Goal: Information Seeking & Learning: Learn about a topic

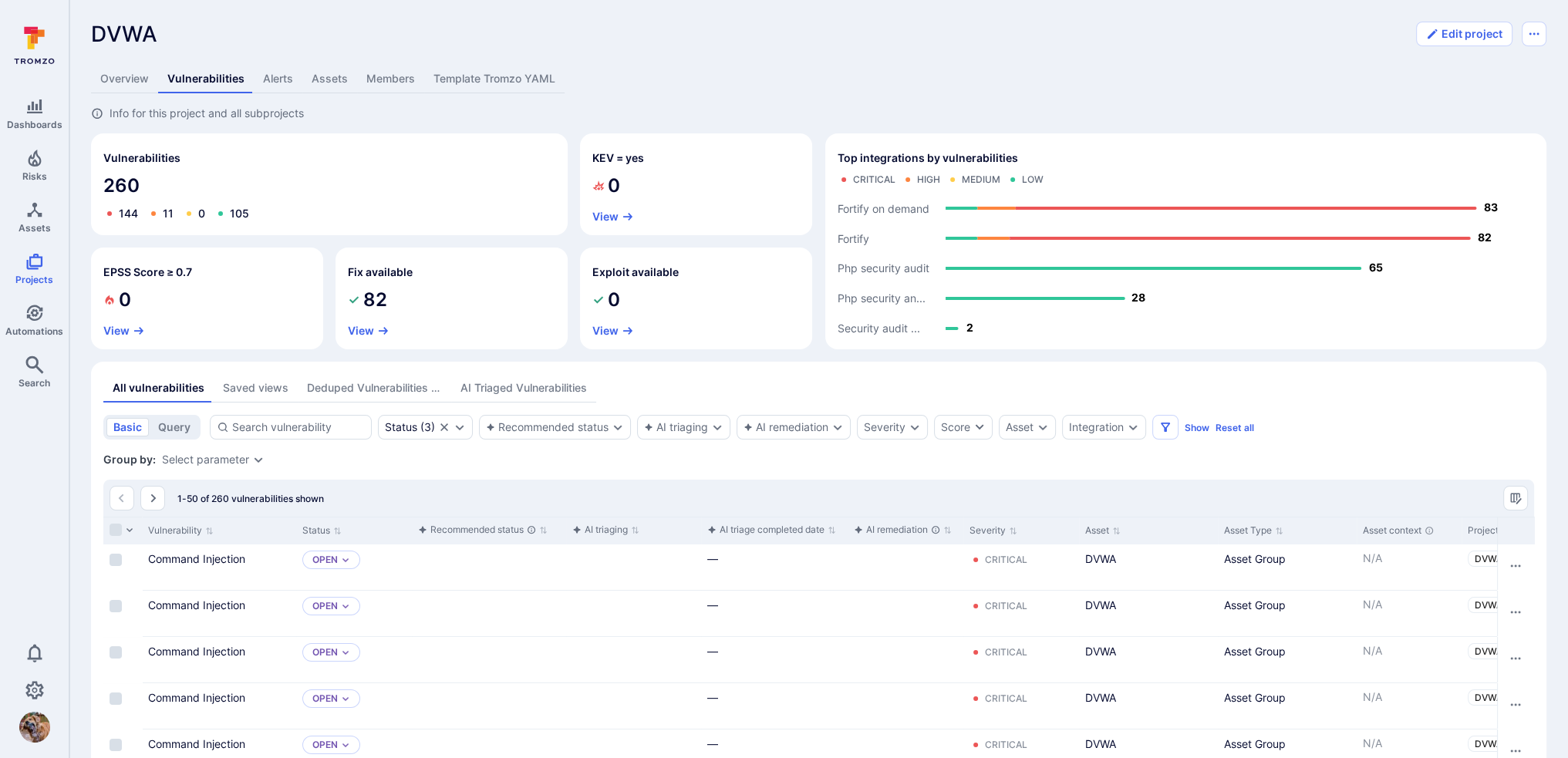
click at [387, 392] on div "Deduped Vulnerabilities across scanners" at bounding box center [374, 388] width 135 height 15
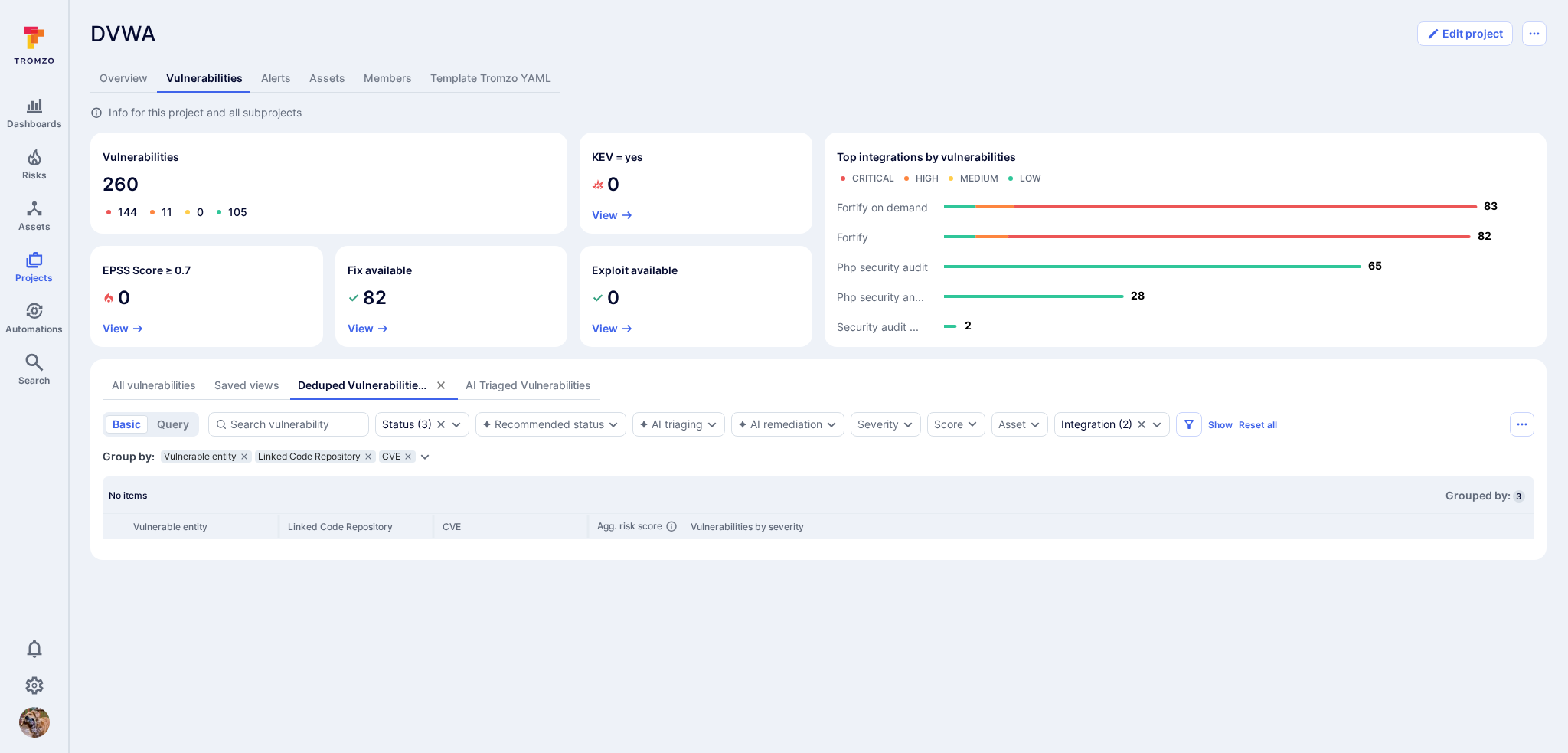
click at [165, 394] on button "All vulnerabilities" at bounding box center [153, 385] width 103 height 28
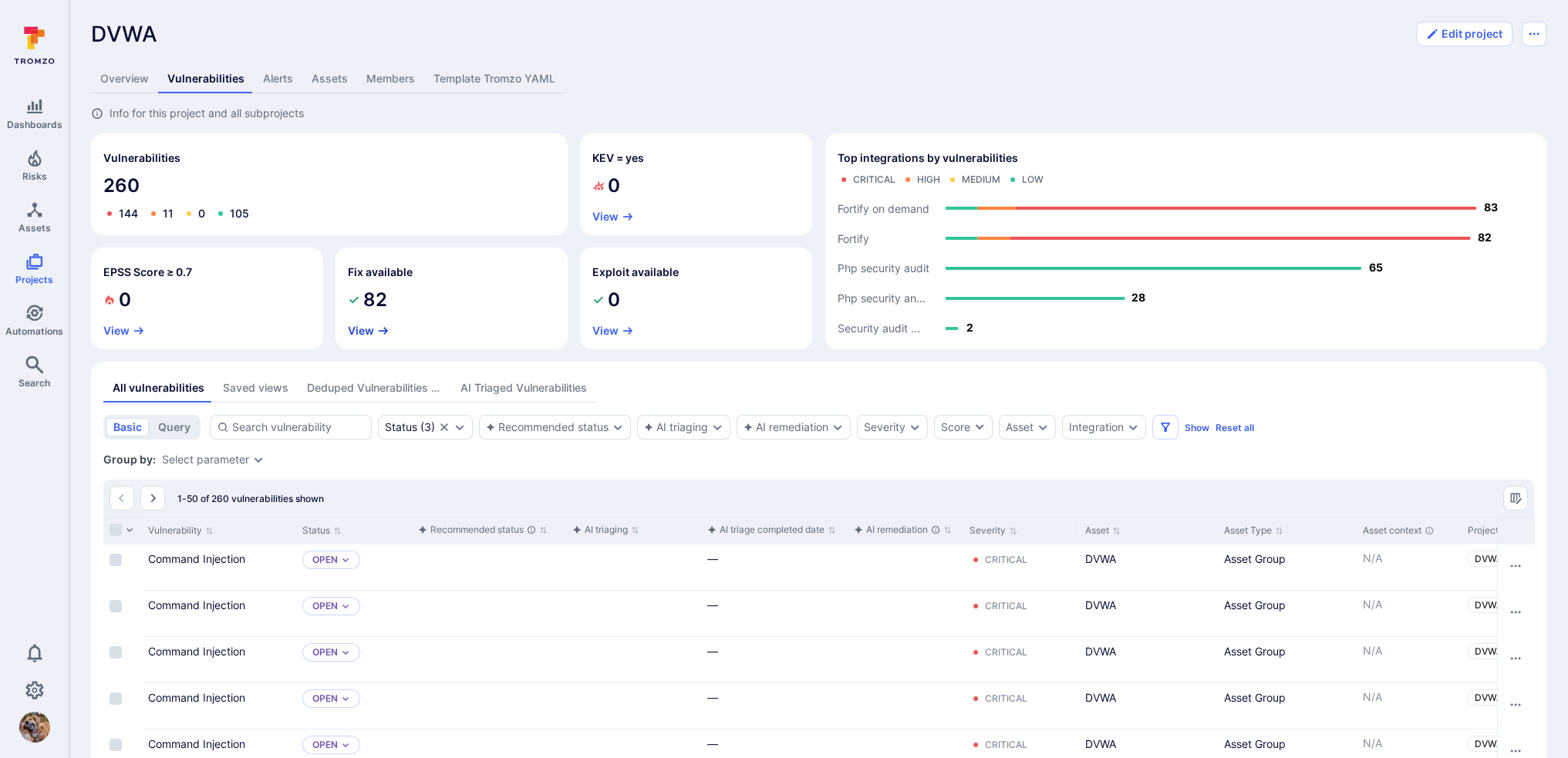
click at [364, 329] on button "View" at bounding box center [368, 330] width 42 height 12
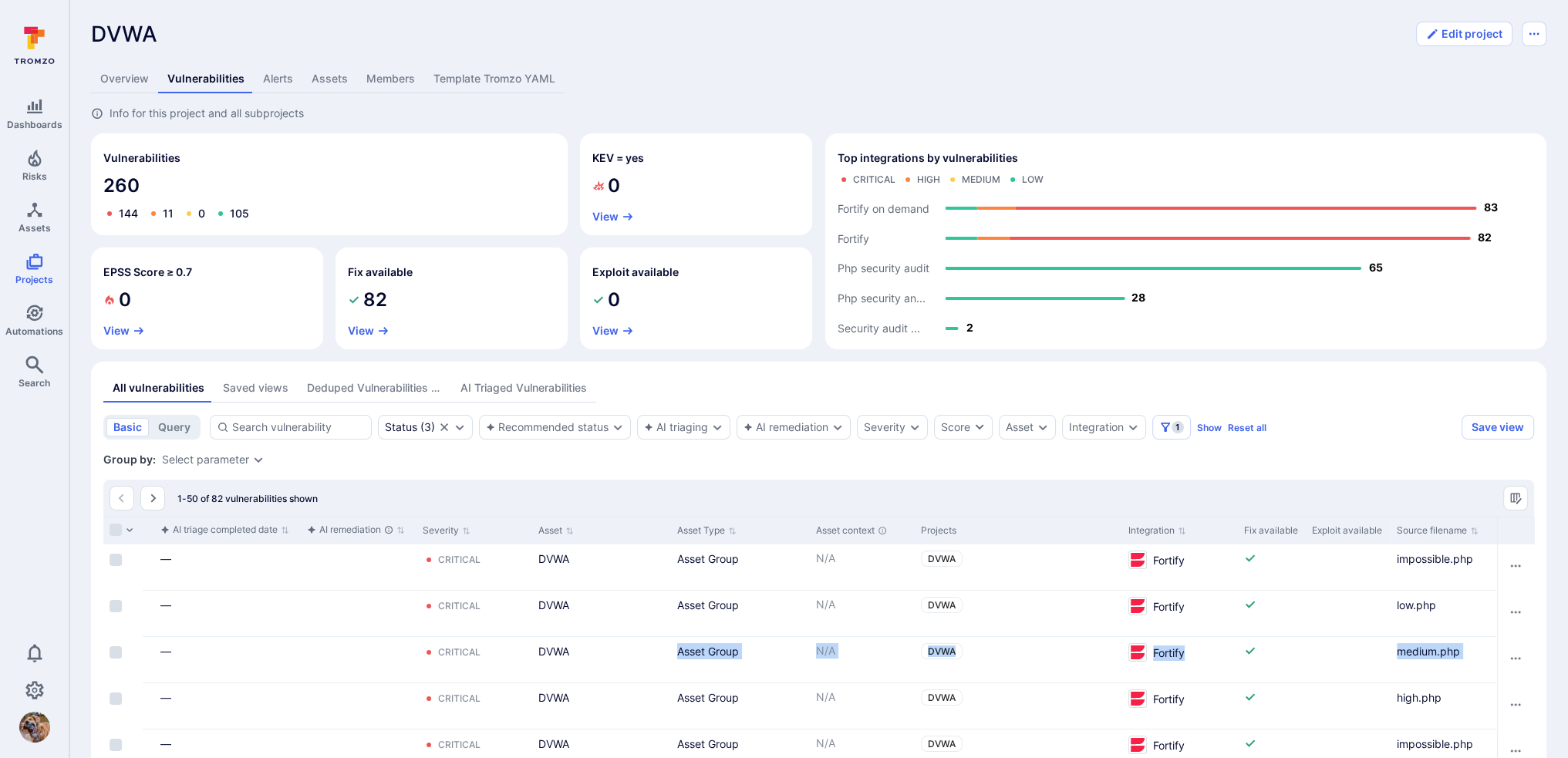
scroll to position [0, 648]
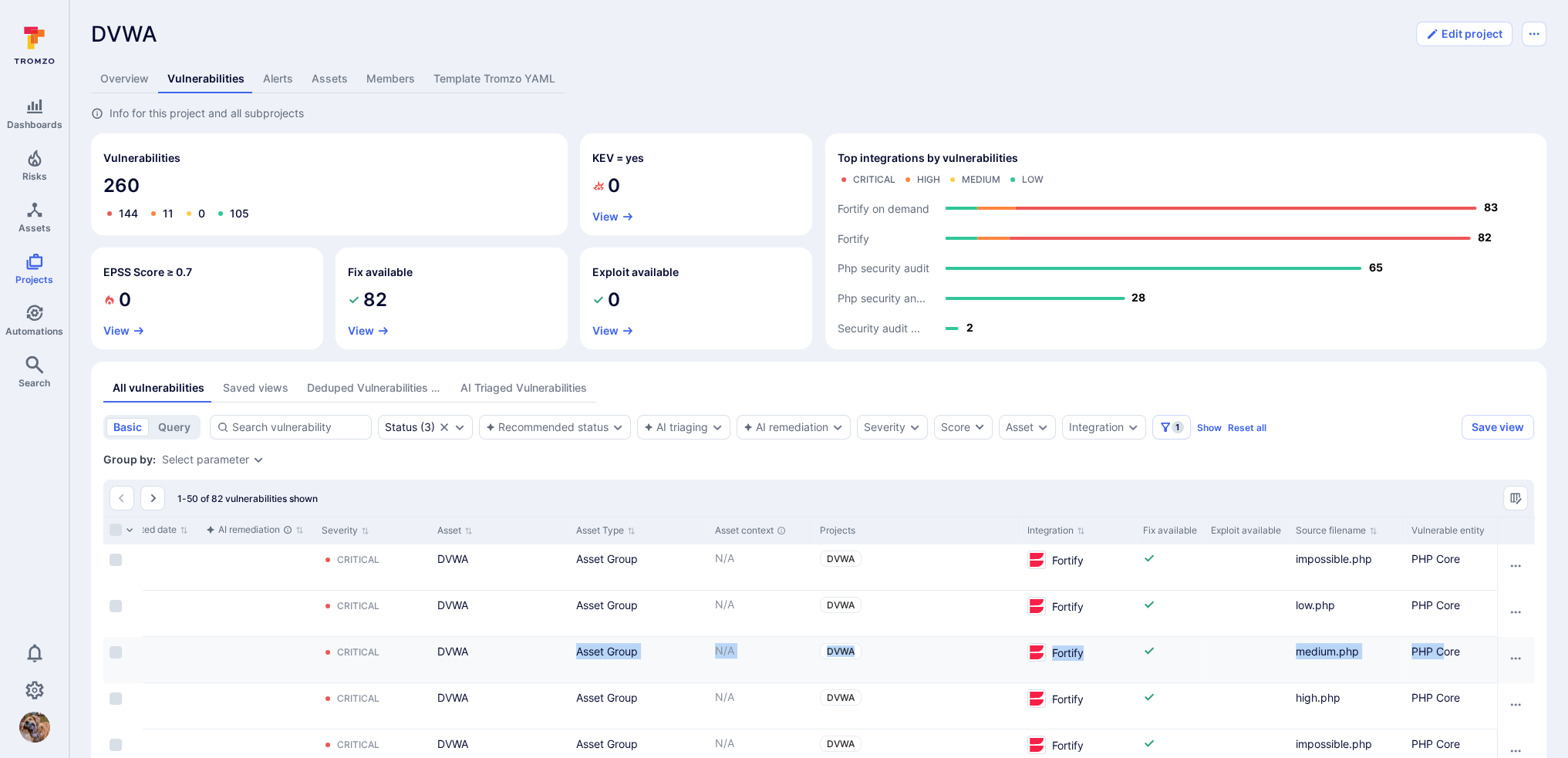
drag, startPoint x: 1257, startPoint y: 663, endPoint x: 1359, endPoint y: 651, distance: 102.7
click at [1431, 668] on div "Command Injection Open — Critical DVWA Asset Group N/A DVWA Fortify medium.php …" at bounding box center [494, 660] width 2080 height 46
click at [1148, 563] on icon "Cell for Fix available" at bounding box center [1150, 558] width 12 height 12
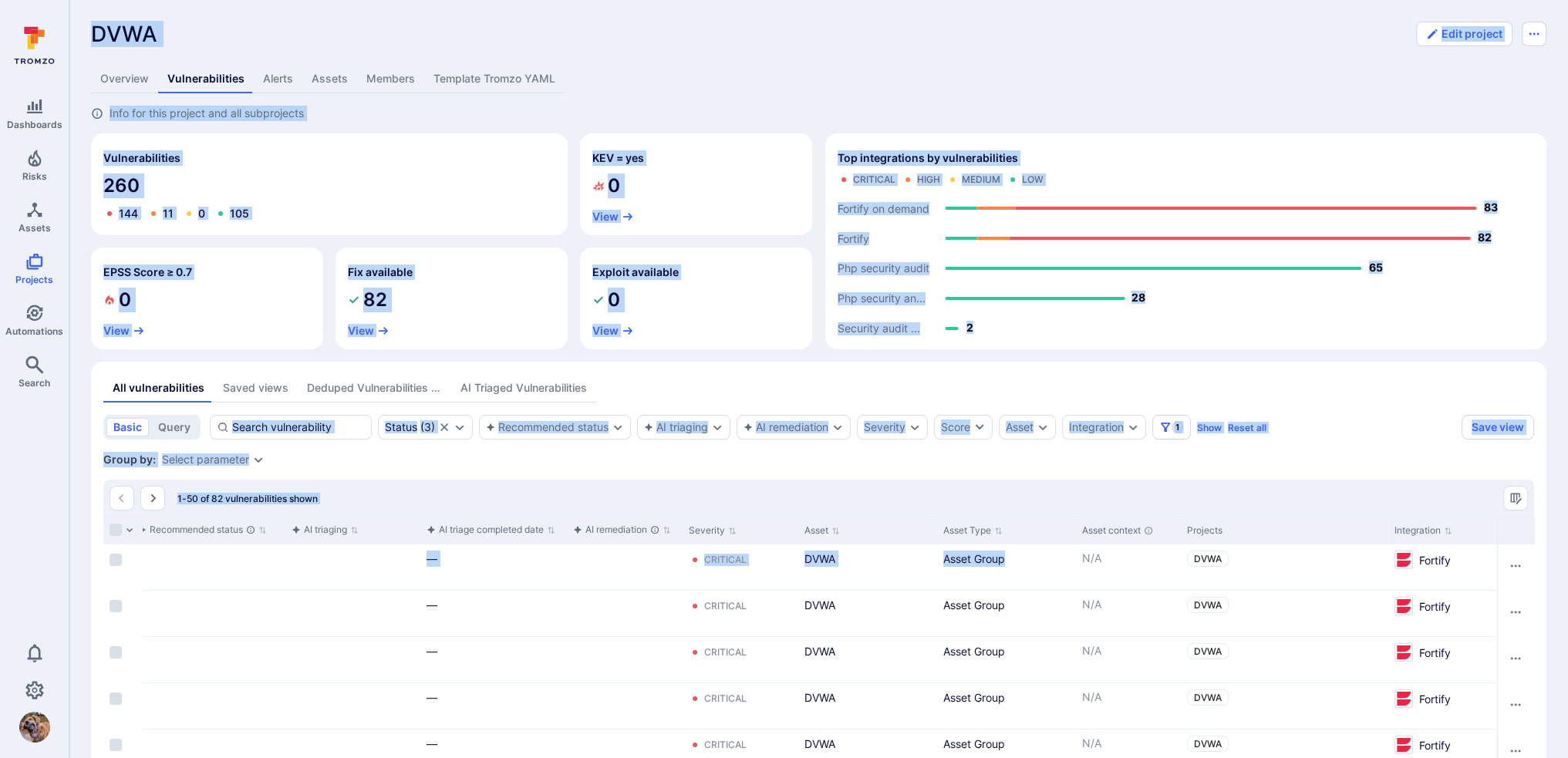
scroll to position [0, 0]
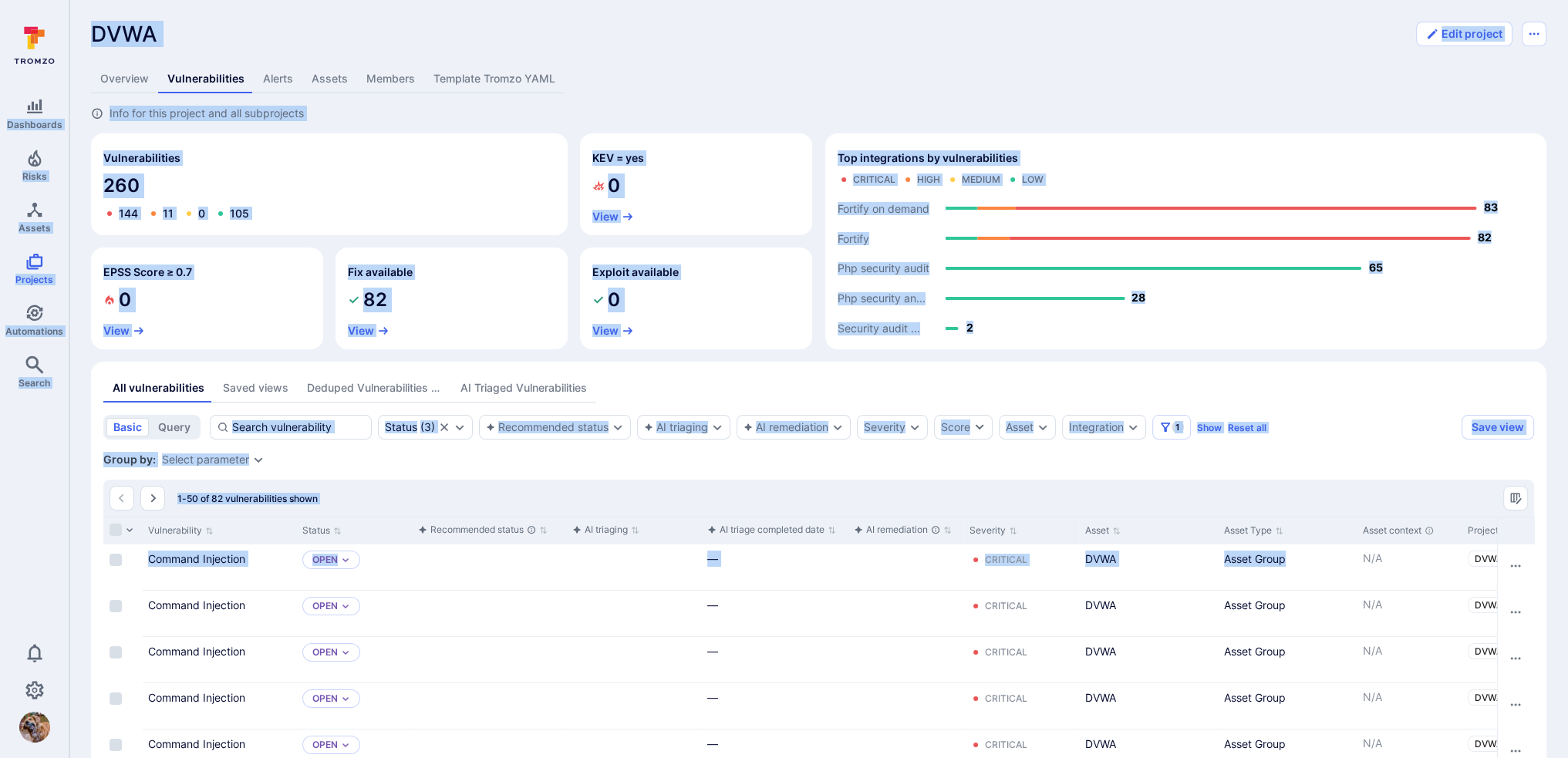
drag, startPoint x: 682, startPoint y: 568, endPoint x: -28, endPoint y: 630, distance: 712.7
click at [0, 630] on html "Dashboards Risks Assets Projects Automations Search 0 Projects DVWA ... Show mo…" at bounding box center [784, 379] width 1568 height 758
click at [471, 555] on div "Cell for aiCtx.triageStatus" at bounding box center [489, 567] width 155 height 45
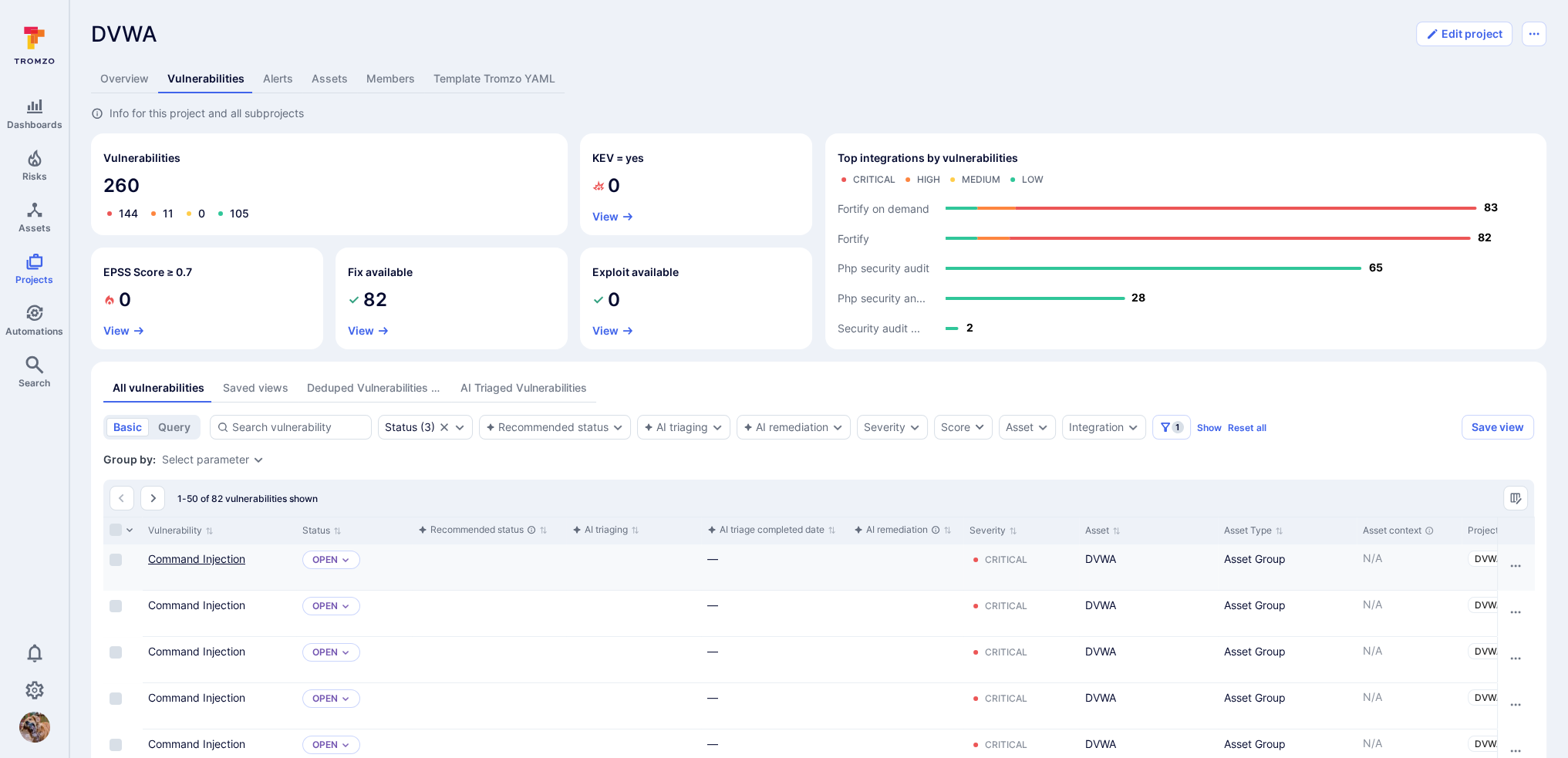
click at [188, 561] on link "Command Injection" at bounding box center [196, 558] width 97 height 13
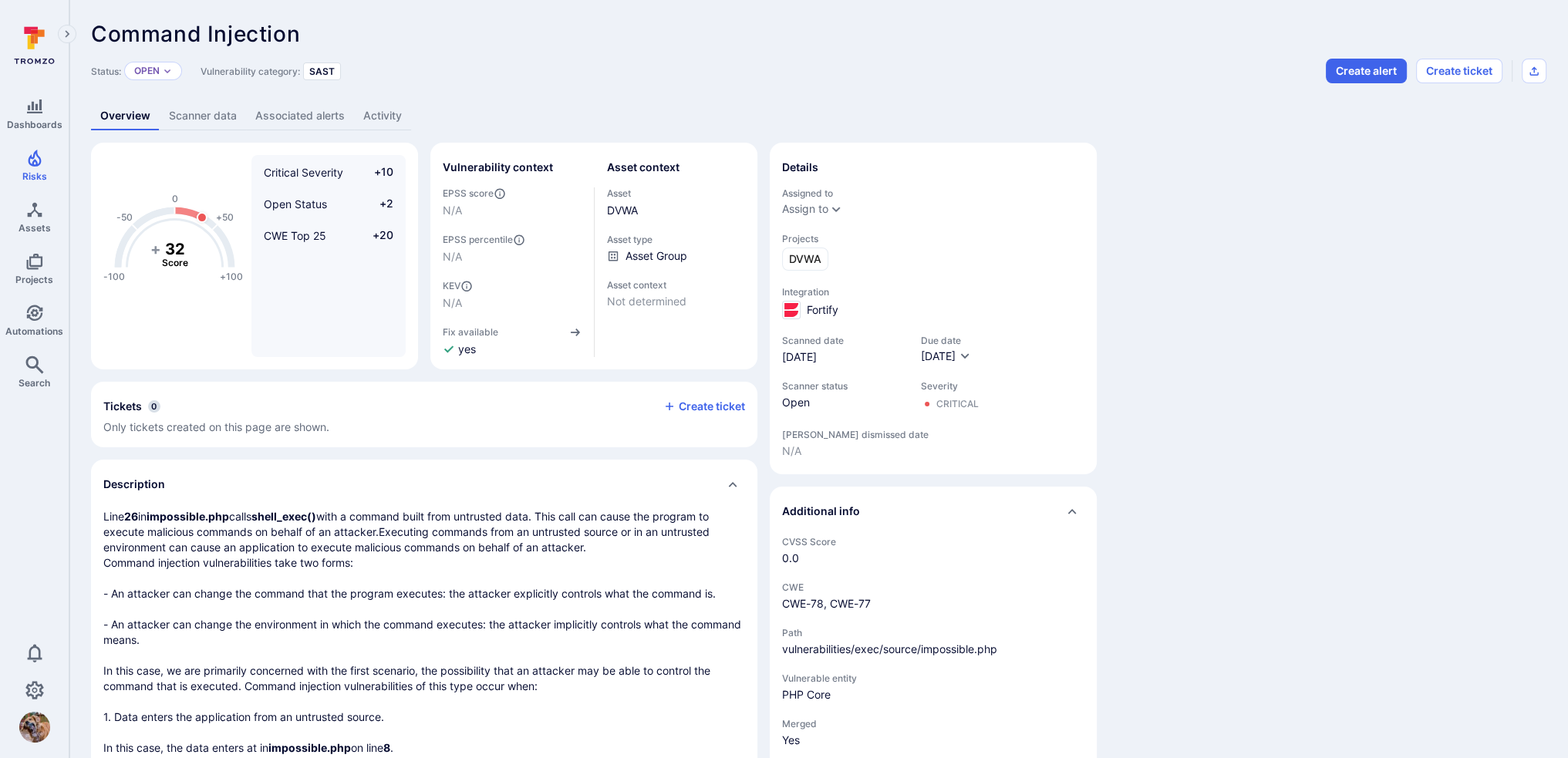
click at [202, 116] on link "Scanner data" at bounding box center [202, 115] width 86 height 28
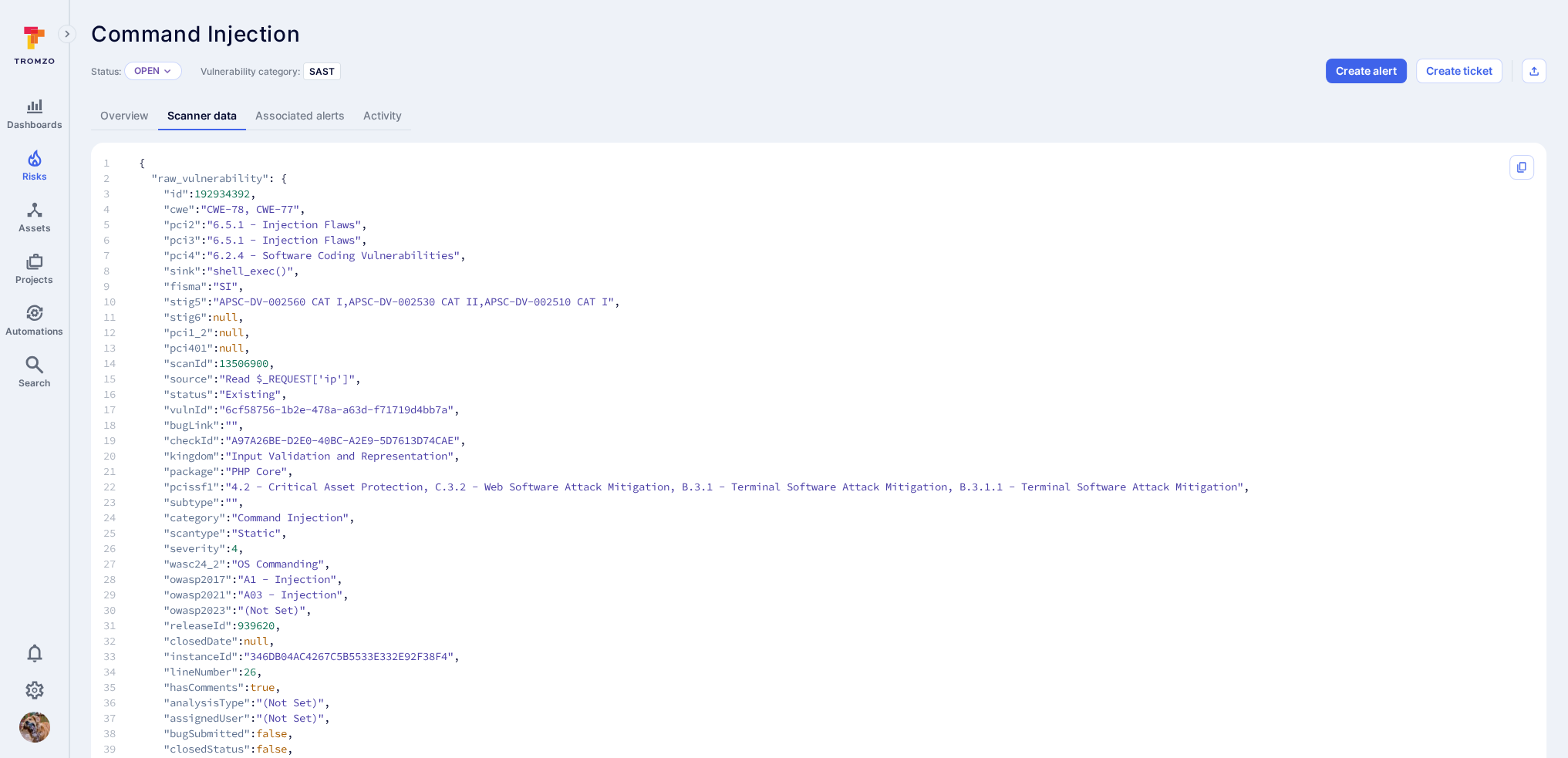
click at [295, 110] on link "Associated alerts" at bounding box center [300, 115] width 108 height 28
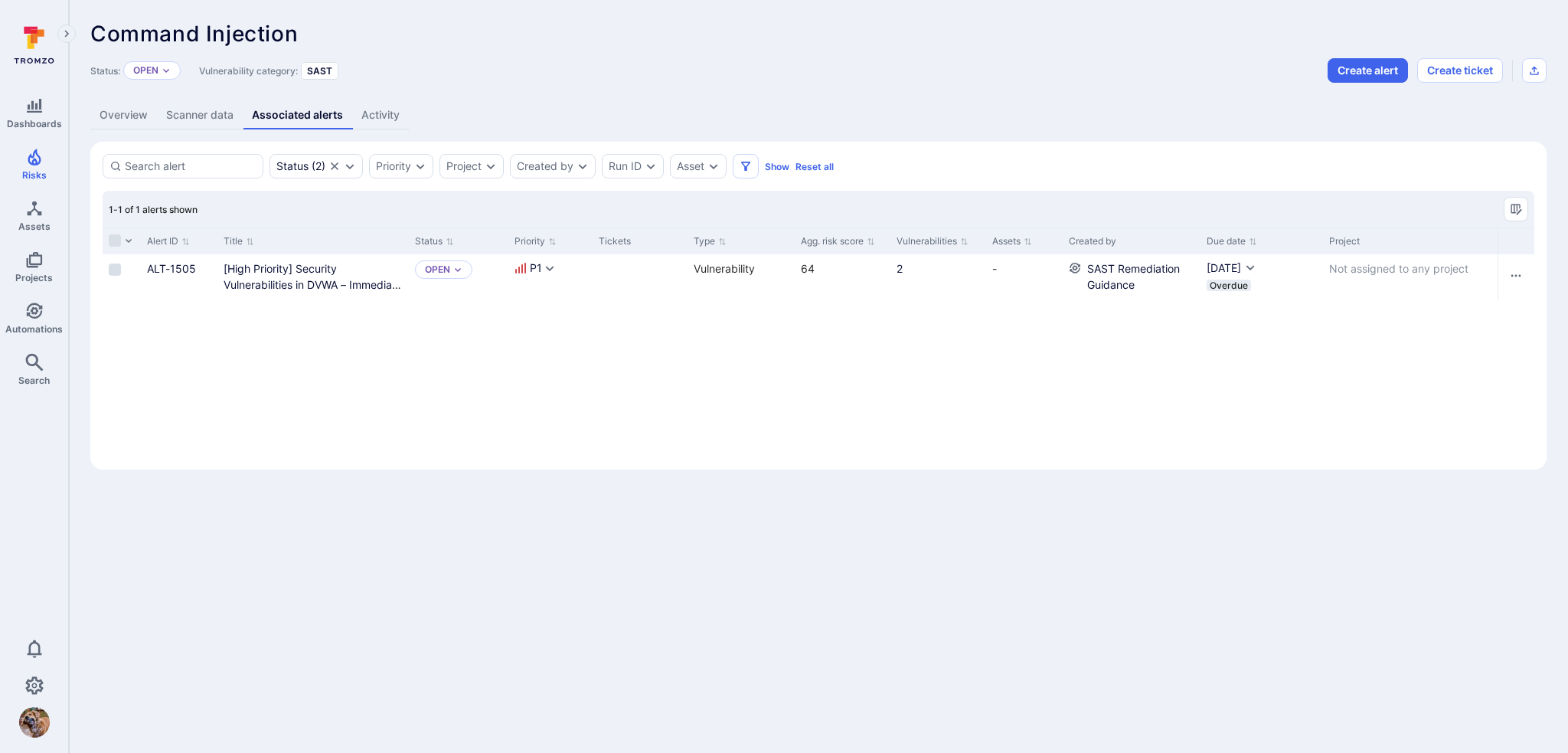
click at [404, 111] on link "Activity" at bounding box center [380, 114] width 57 height 28
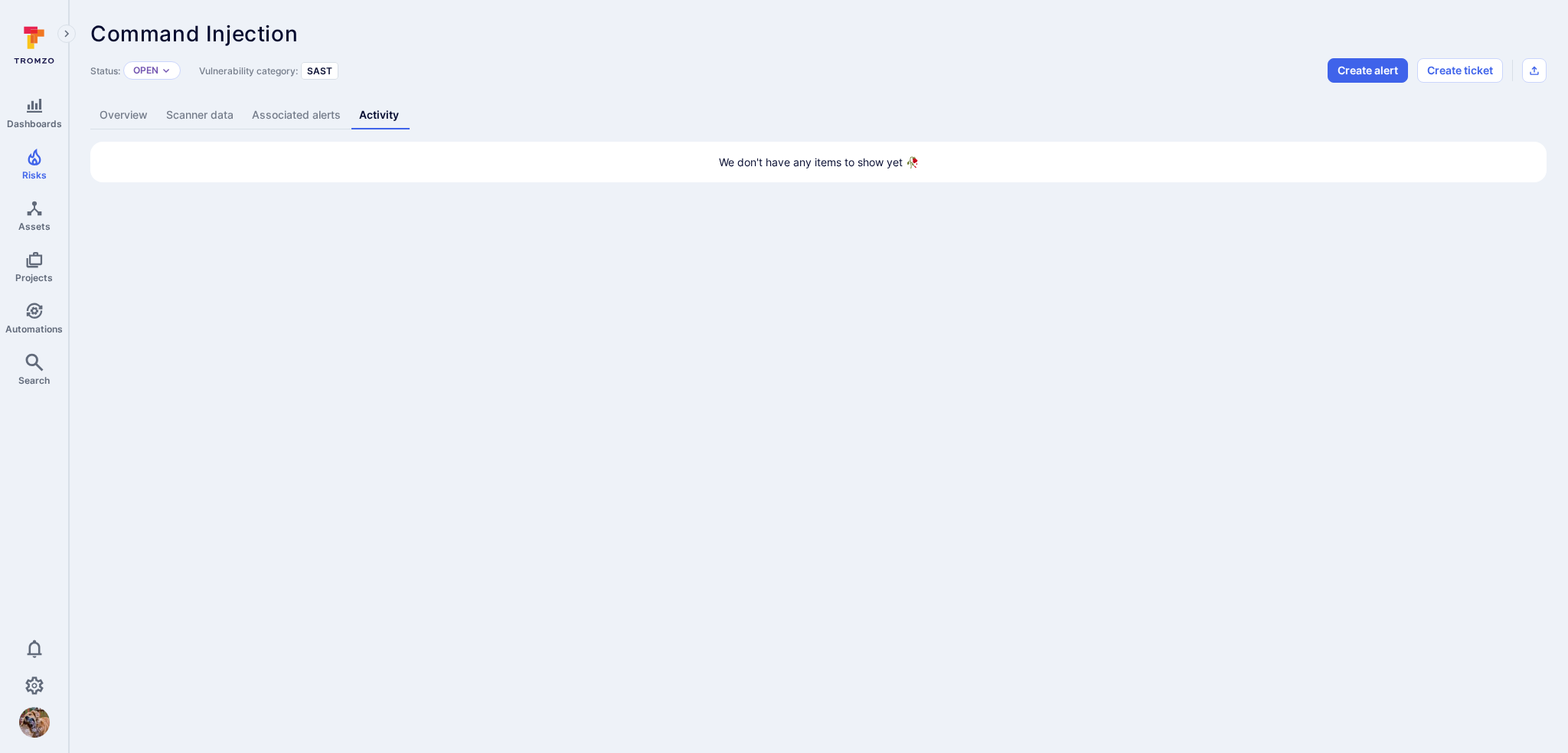
click at [111, 113] on link "Overview" at bounding box center [124, 114] width 67 height 28
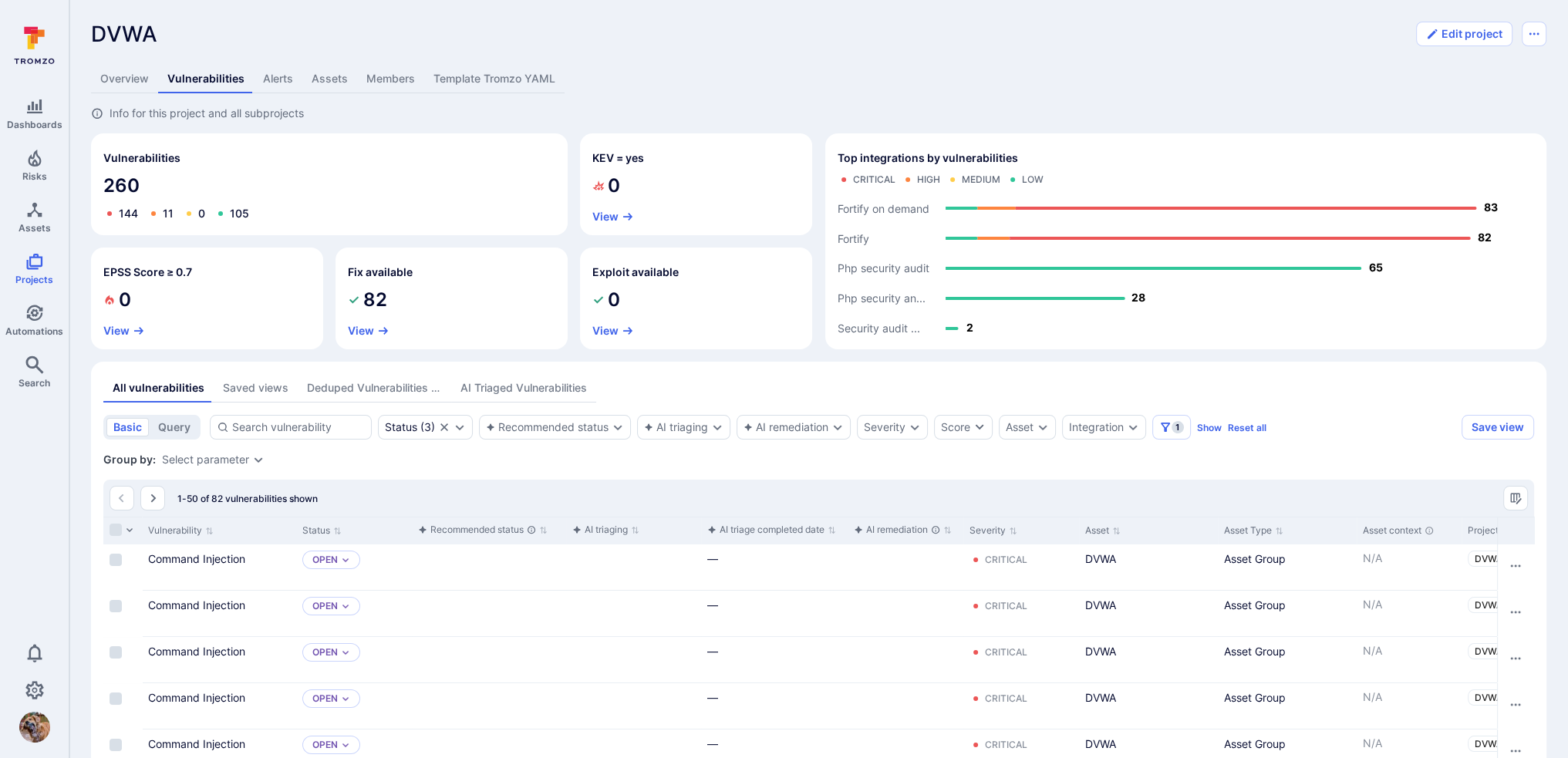
click at [486, 382] on div "AI Triaged Vulnerabilities" at bounding box center [524, 388] width 126 height 15
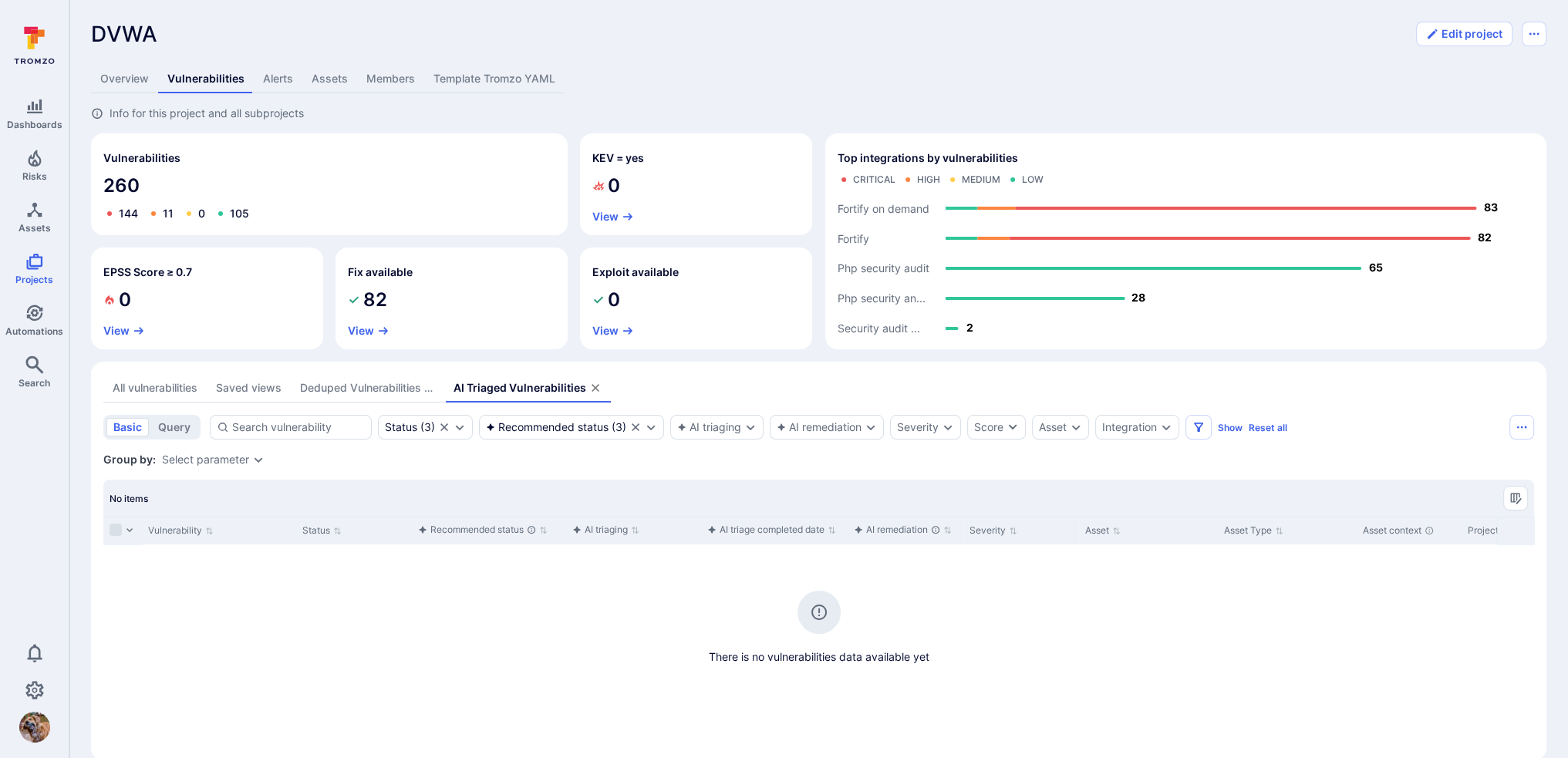
drag, startPoint x: 388, startPoint y: 385, endPoint x: 157, endPoint y: 387, distance: 231.0
click at [387, 385] on div "Deduped Vulnerabilities across scanners" at bounding box center [367, 388] width 135 height 15
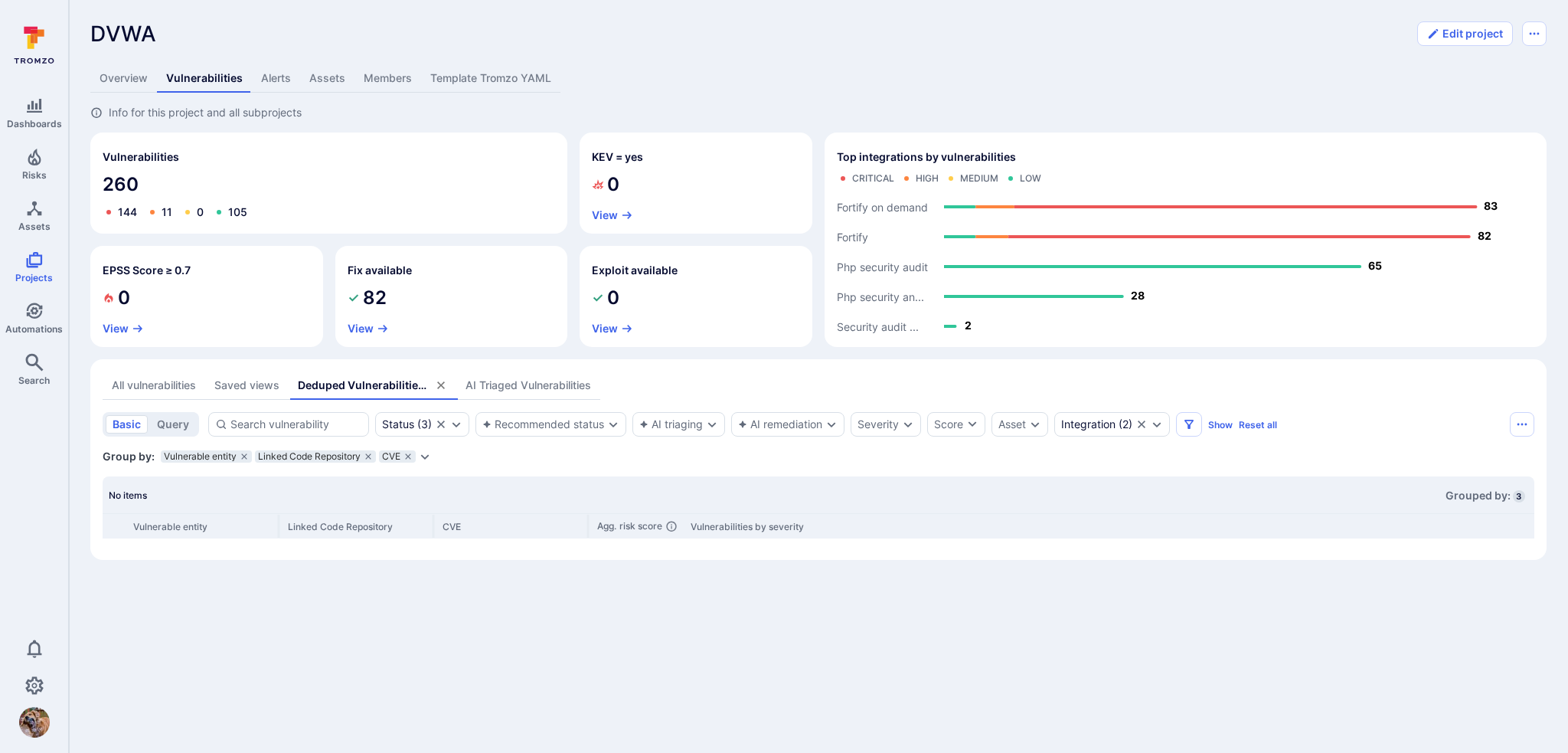
click at [156, 384] on div "All vulnerabilities" at bounding box center [153, 385] width 84 height 15
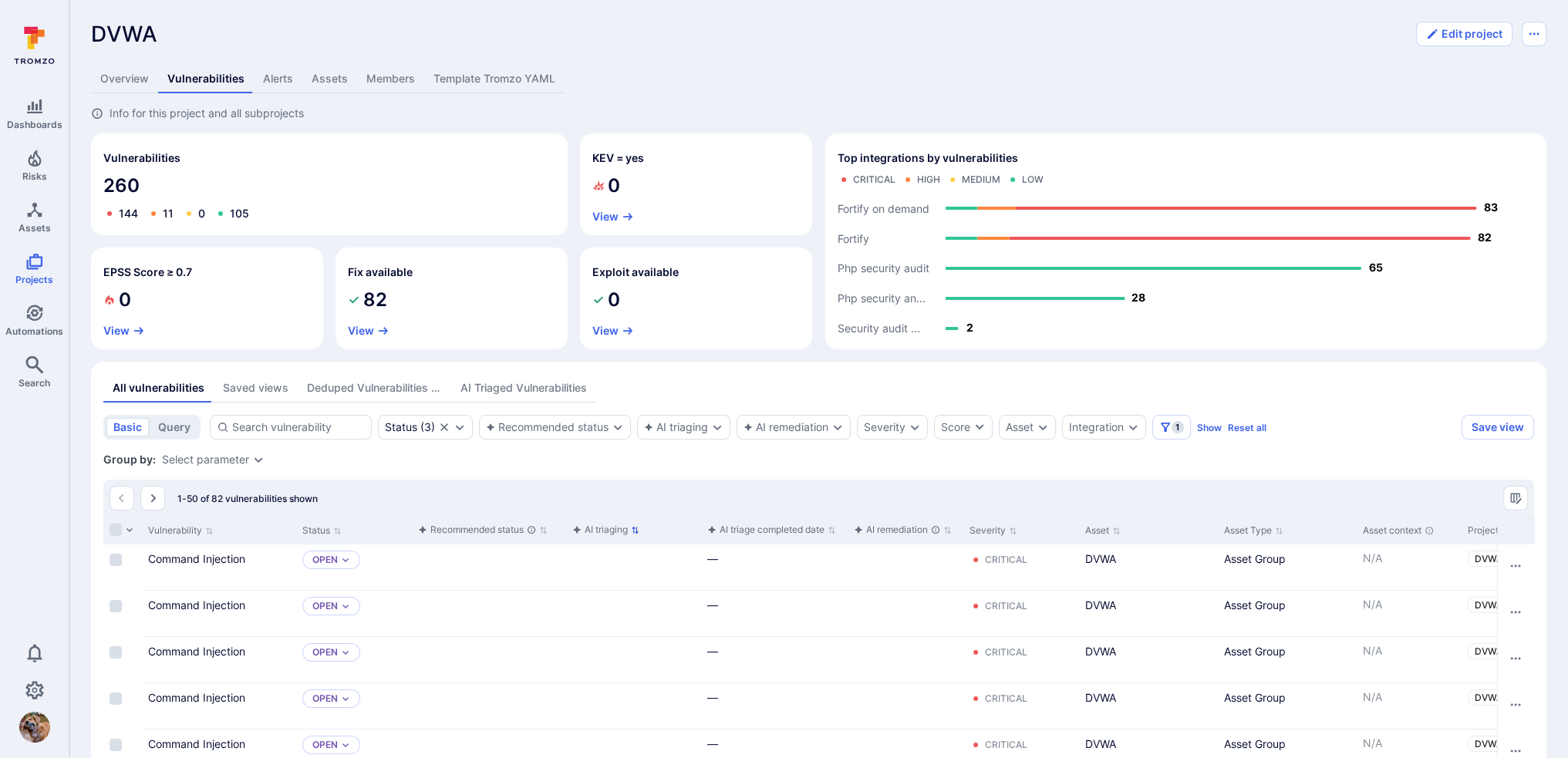
click at [618, 529] on div "AI triaging" at bounding box center [600, 529] width 56 height 15
click at [482, 529] on div "Recommended status" at bounding box center [477, 529] width 118 height 15
click at [574, 530] on icon "button" at bounding box center [576, 529] width 9 height 9
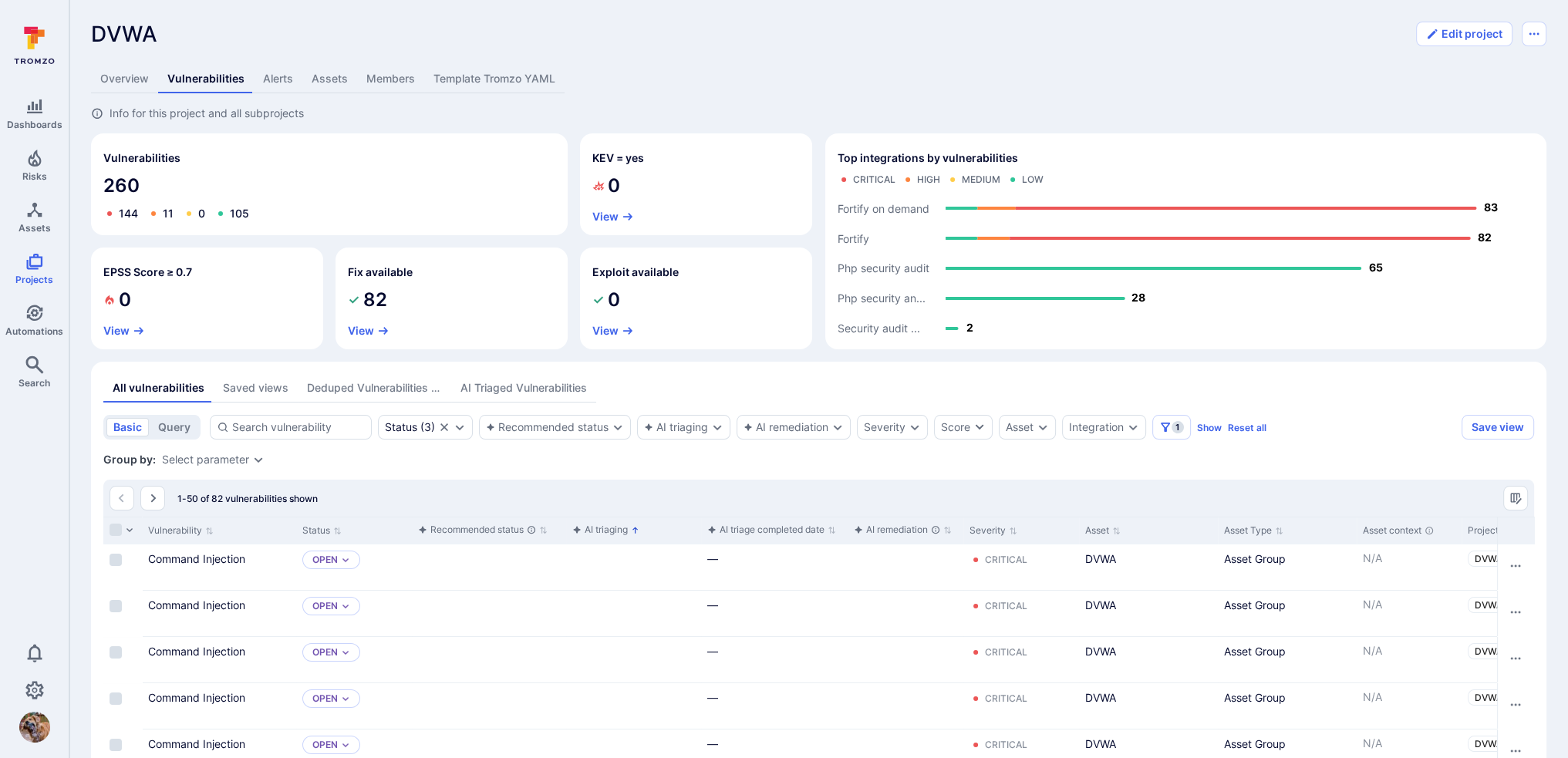
click at [574, 530] on icon "button" at bounding box center [576, 529] width 9 height 9
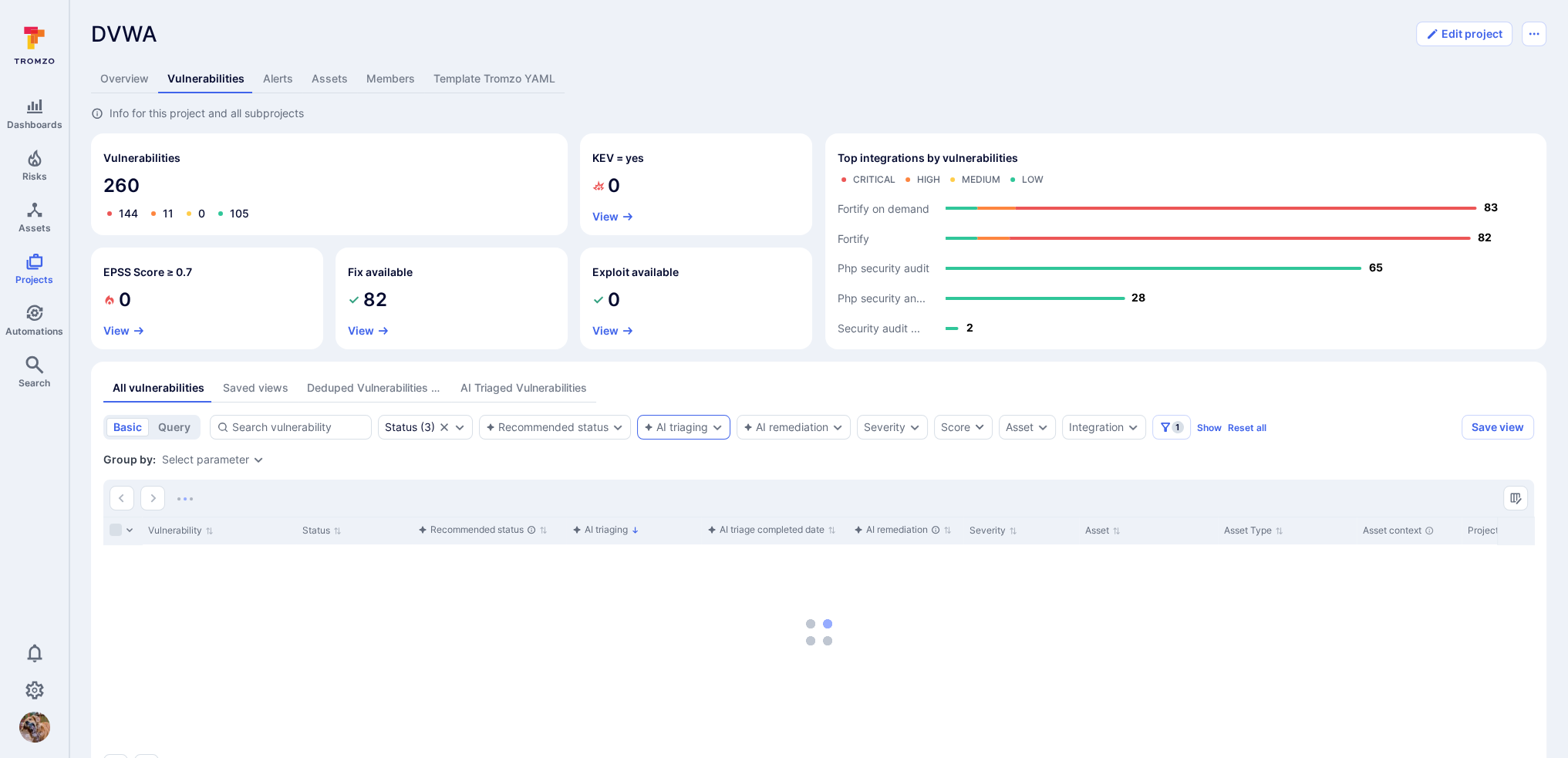
click at [670, 424] on div "AI triaging" at bounding box center [676, 427] width 64 height 12
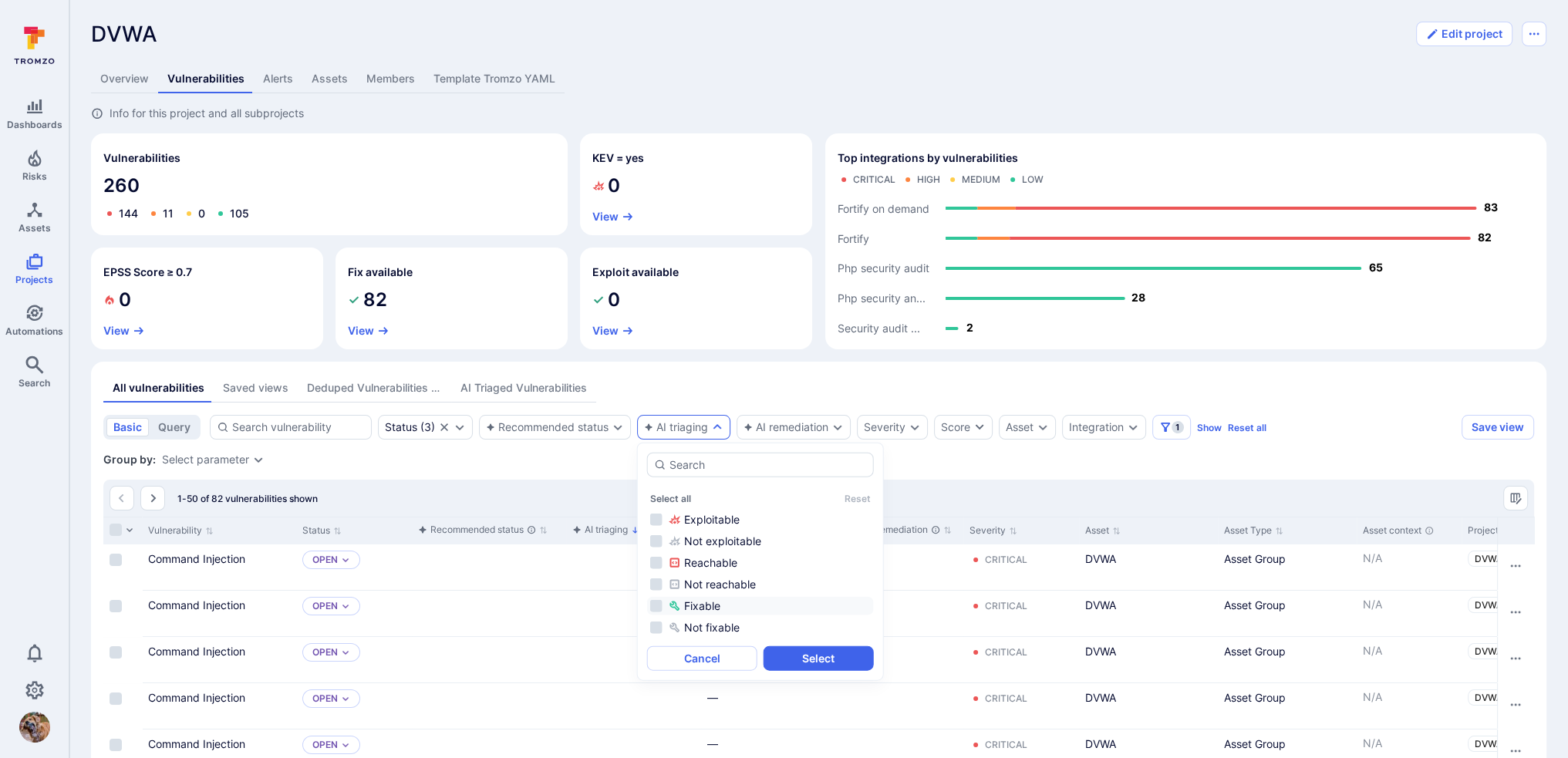
click at [654, 606] on li "Fixable" at bounding box center [761, 605] width 227 height 19
click at [810, 654] on button "Select" at bounding box center [818, 657] width 110 height 25
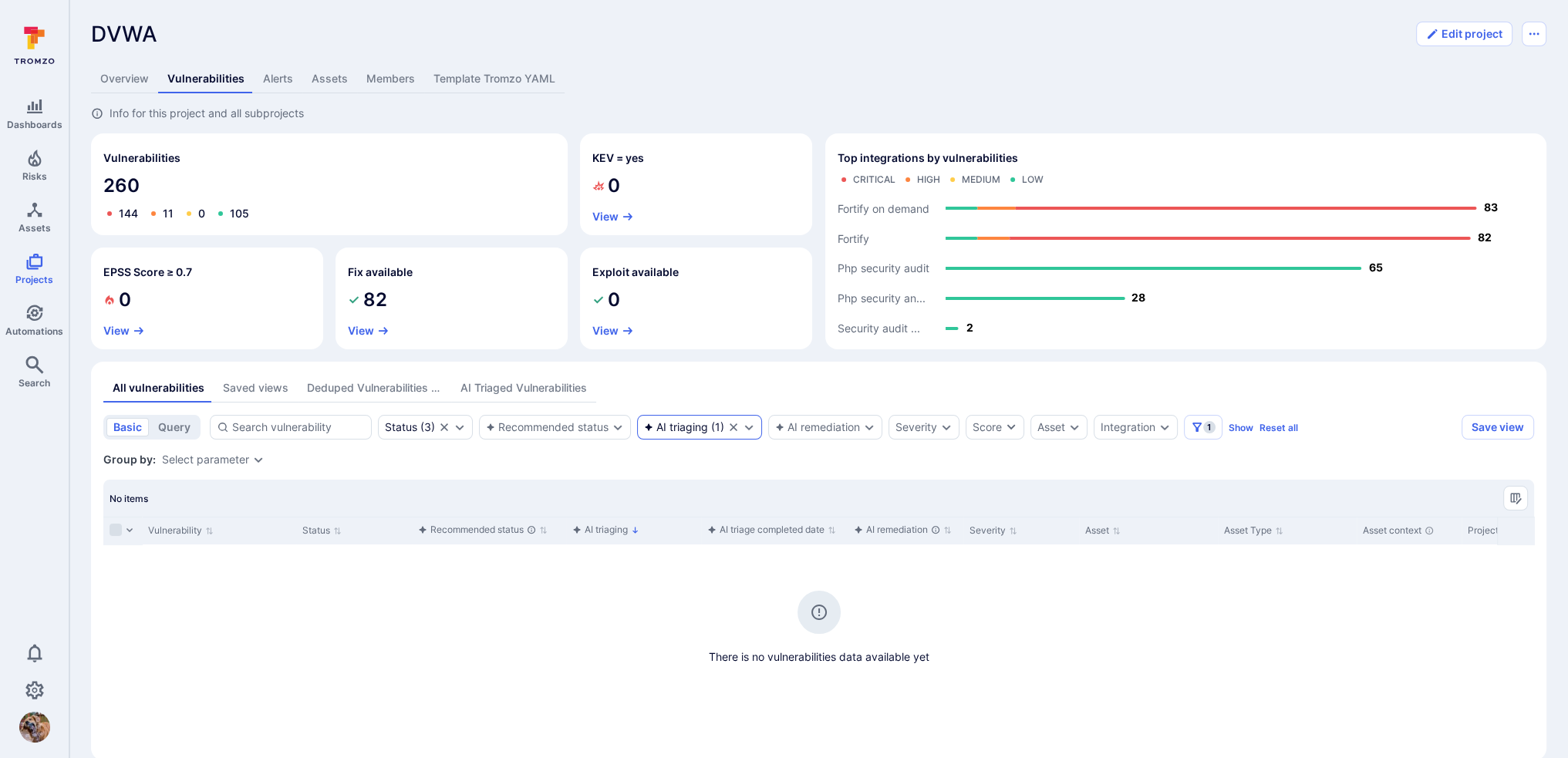
click at [699, 435] on div "AI triaging ( 1 )" at bounding box center [699, 427] width 125 height 25
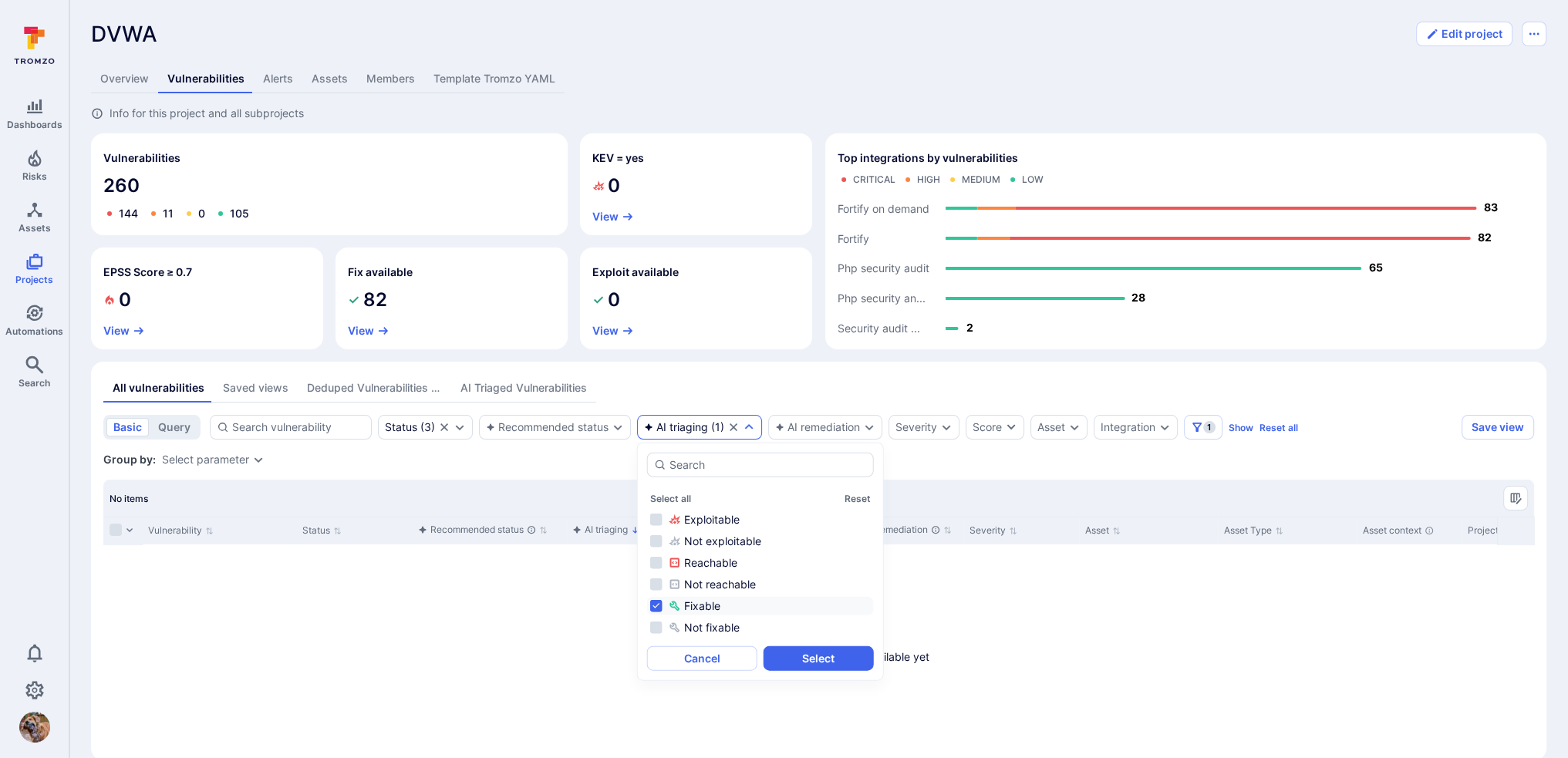
click at [655, 601] on li "Fixable" at bounding box center [761, 605] width 227 height 19
click at [563, 490] on div "No items" at bounding box center [818, 498] width 1431 height 37
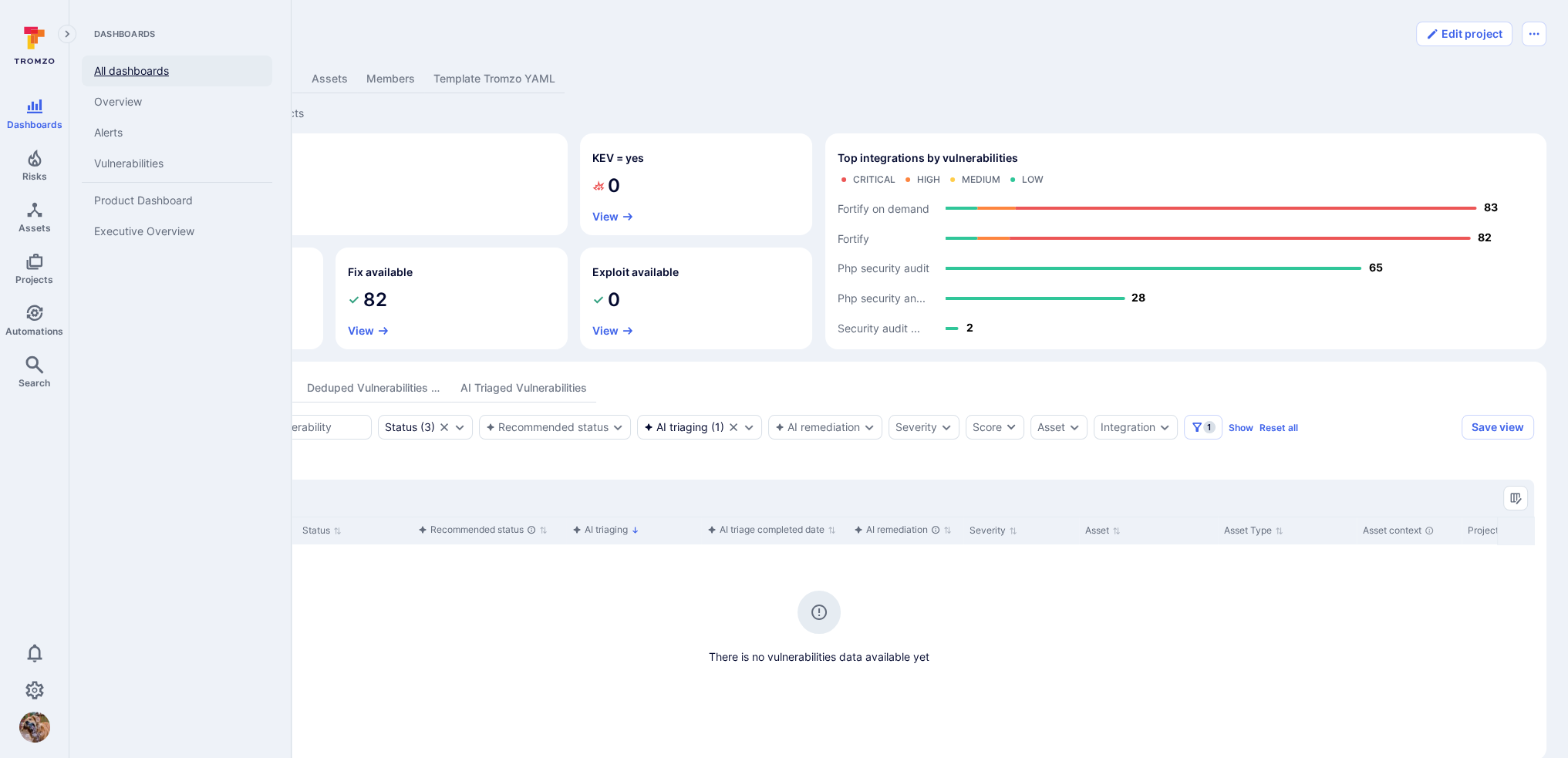
click at [114, 68] on link "All dashboards" at bounding box center [177, 71] width 190 height 31
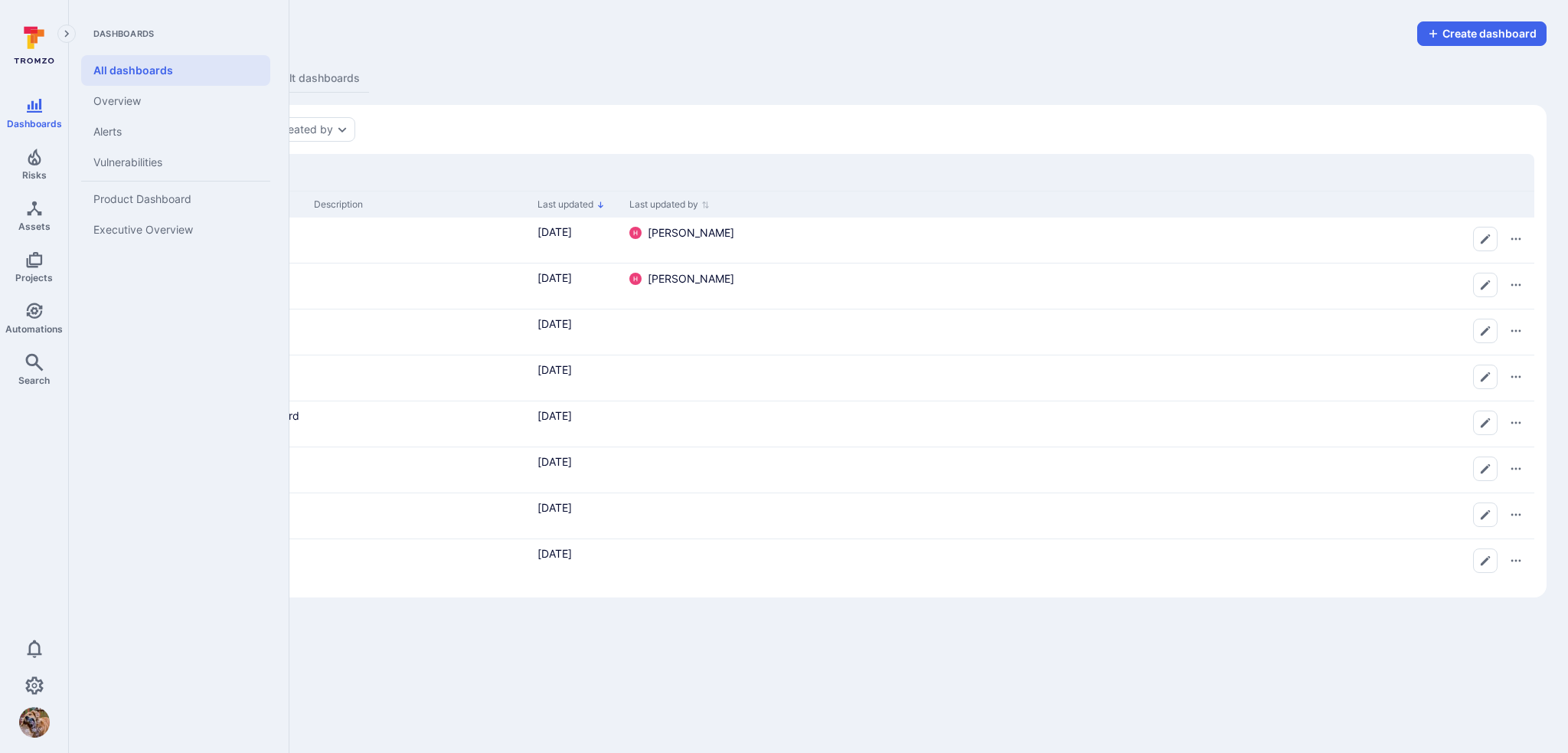
click at [68, 28] on icon "Expand navigation menu" at bounding box center [66, 34] width 11 height 13
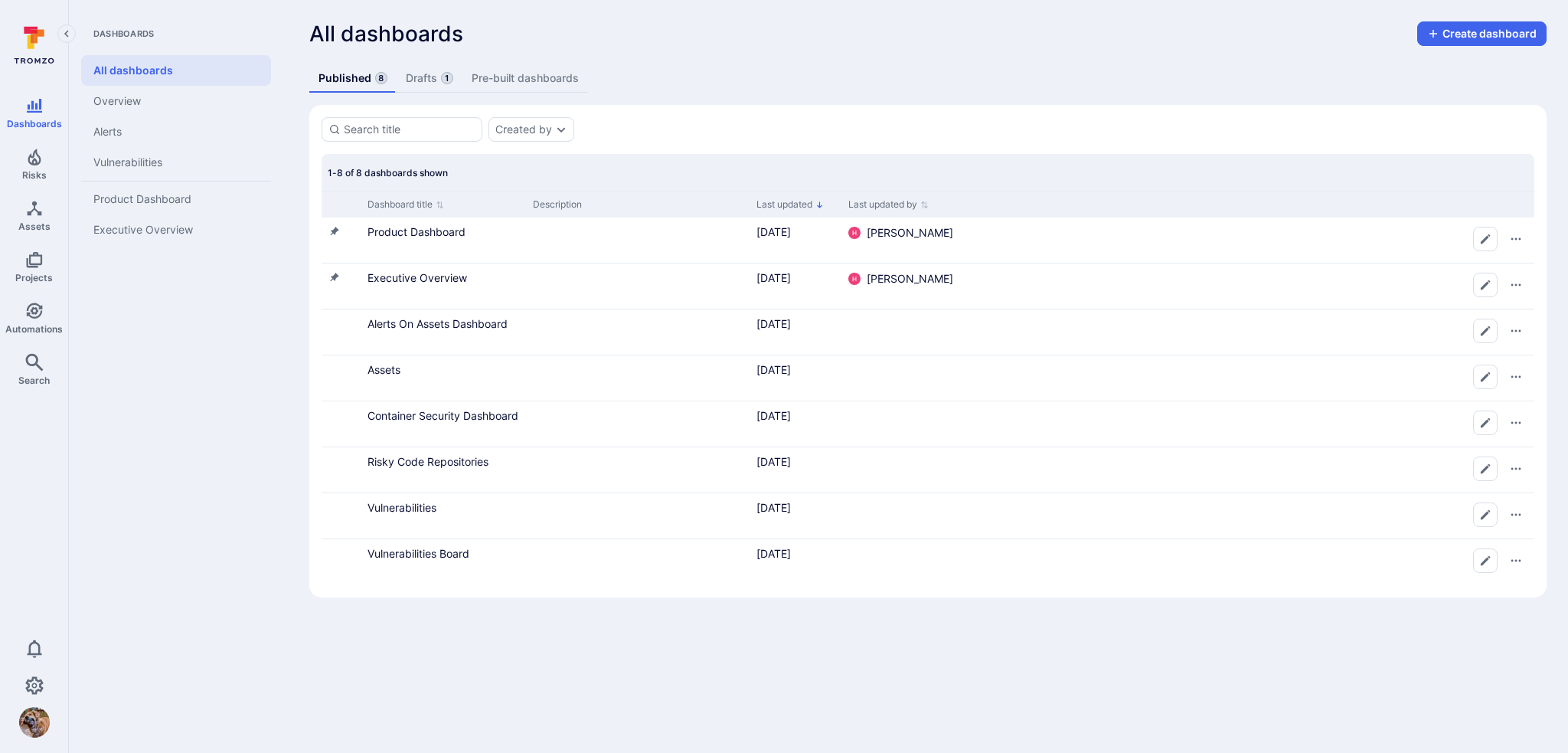
click at [378, 36] on span "All dashboards" at bounding box center [386, 33] width 154 height 25
click at [107, 69] on link "All dashboards" at bounding box center [176, 70] width 190 height 31
drag, startPoint x: 58, startPoint y: 20, endPoint x: 65, endPoint y: 32, distance: 13.9
click at [58, 22] on icon at bounding box center [34, 45] width 68 height 53
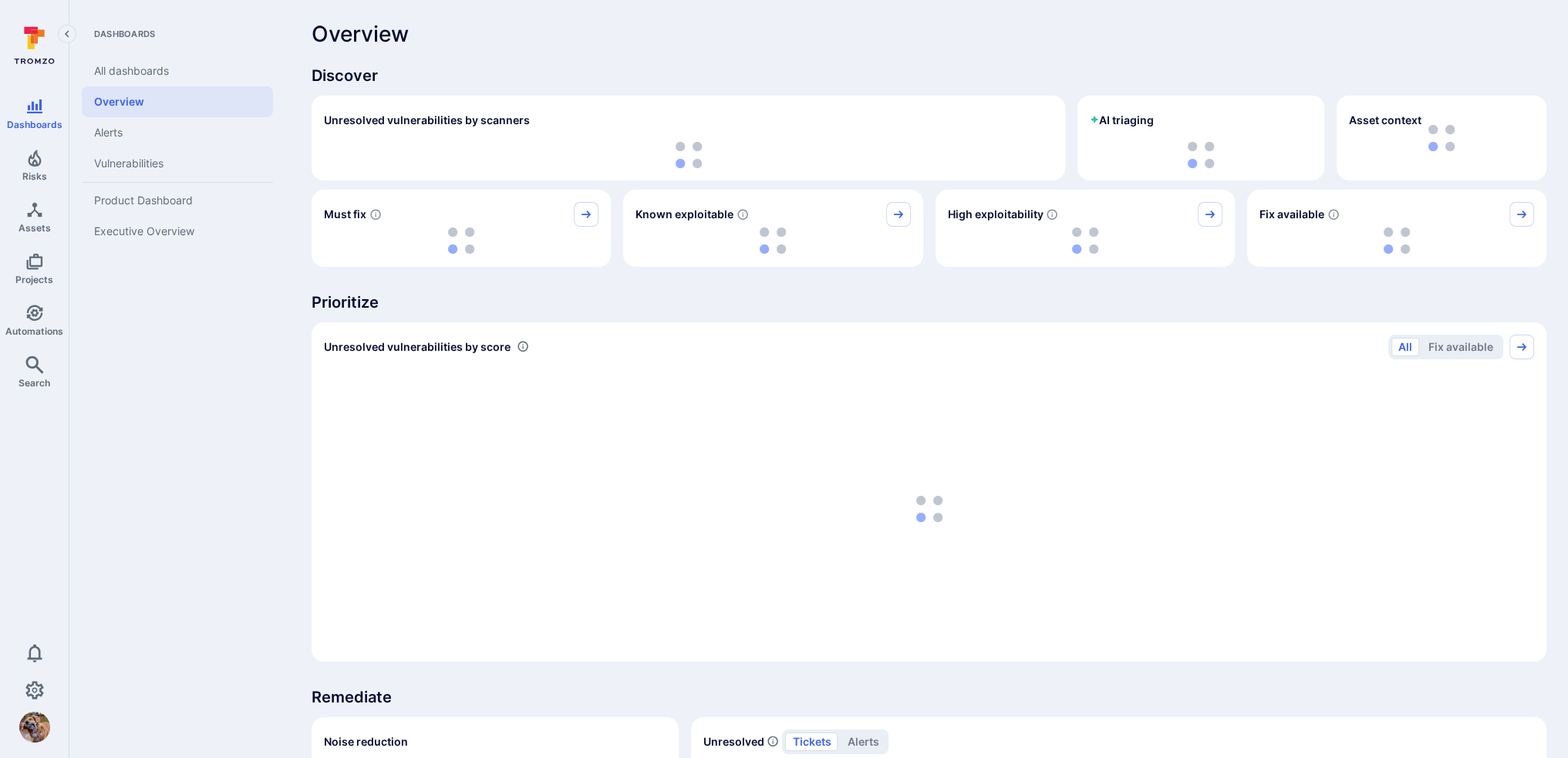
click at [67, 33] on icon "Collapse navigation menu" at bounding box center [66, 33] width 4 height 7
